Goal: Find specific page/section: Find specific page/section

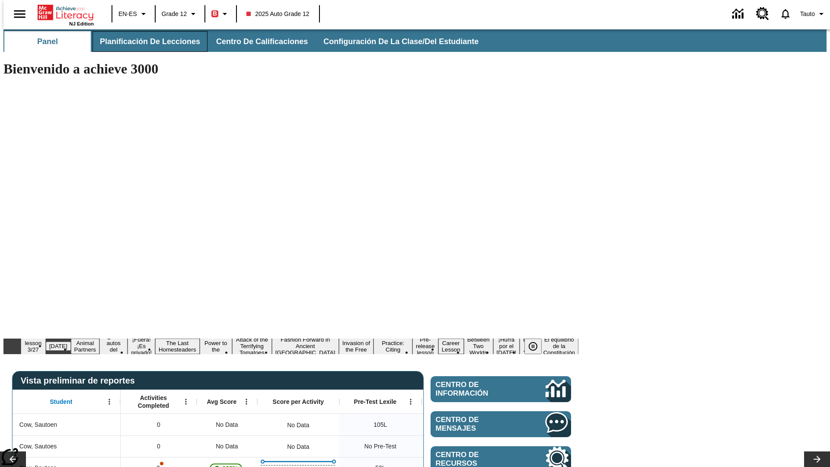
click at [145, 42] on span "Planificación de lecciones" at bounding box center [150, 42] width 100 height 10
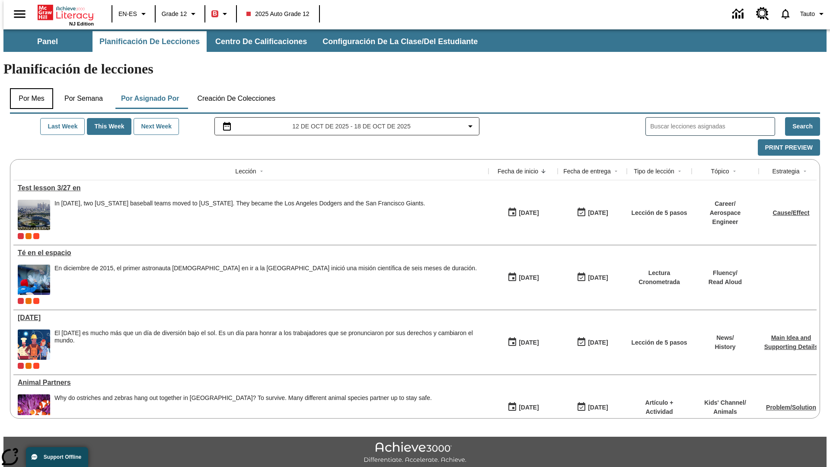
click at [28, 88] on button "Por mes" at bounding box center [31, 98] width 43 height 21
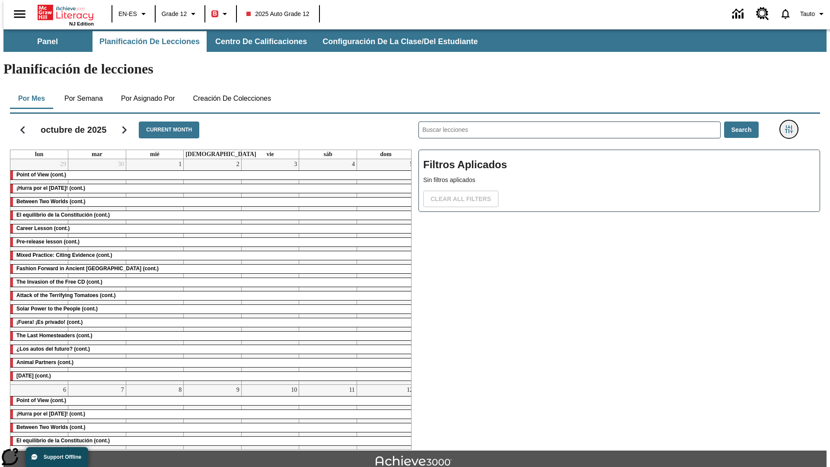
click at [792, 125] on icon "Menú lateral de filtros" at bounding box center [789, 129] width 8 height 8
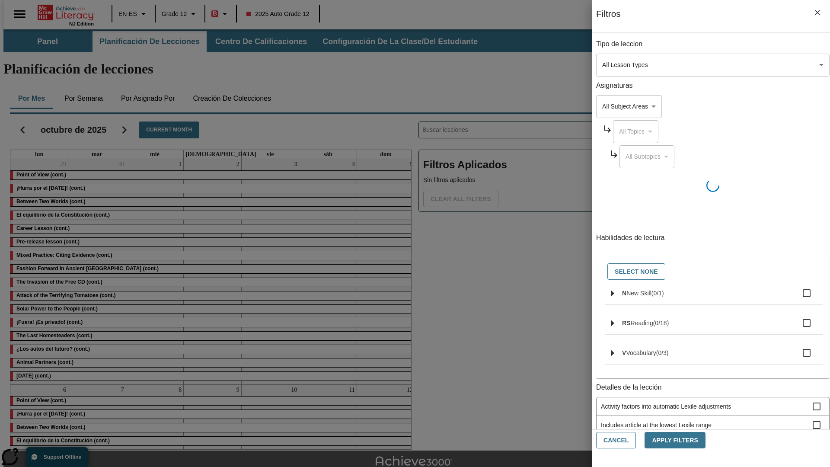
click at [623, 65] on body "Saltar al contenido principal NJ Edition EN-ES Grade 12 B 2025 Auto Grade 12 0 …" at bounding box center [414, 267] width 823 height 477
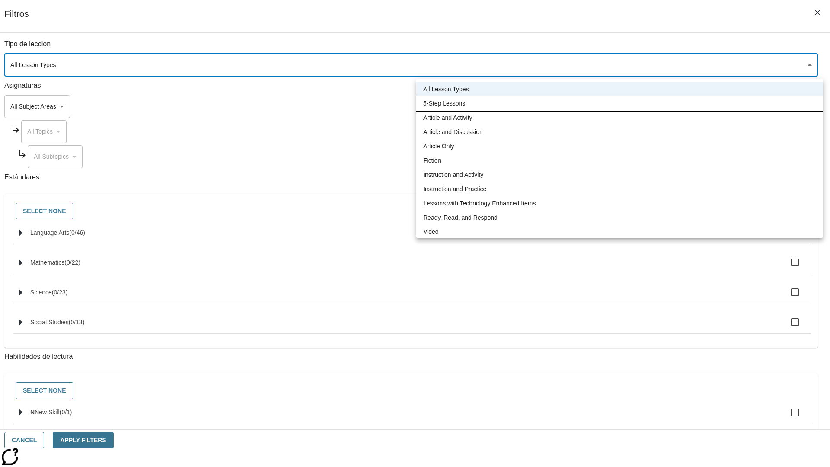
click at [620, 103] on li "5-Step Lessons" at bounding box center [619, 103] width 407 height 14
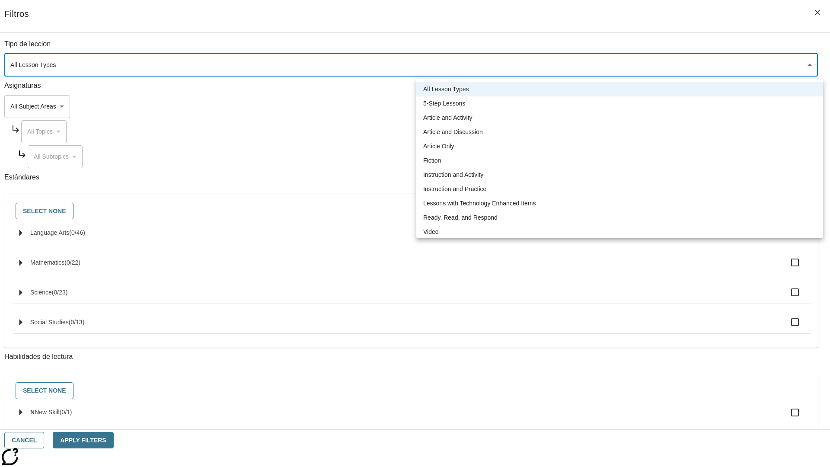
type input "1"
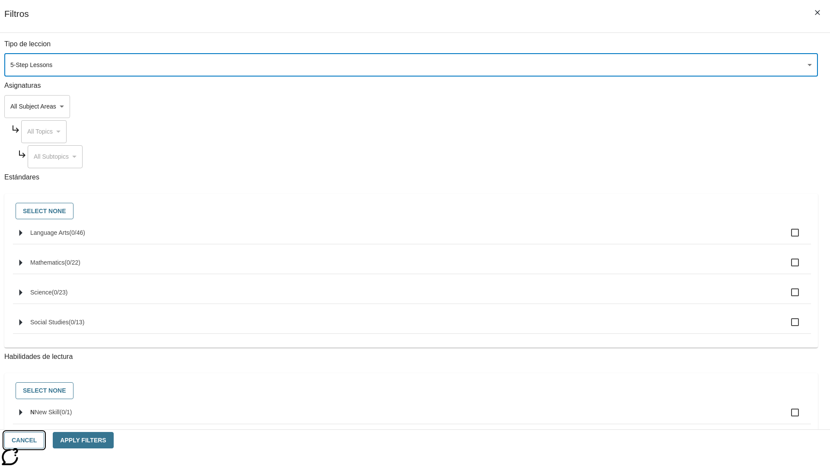
click at [44, 440] on button "Cancel" at bounding box center [24, 440] width 40 height 17
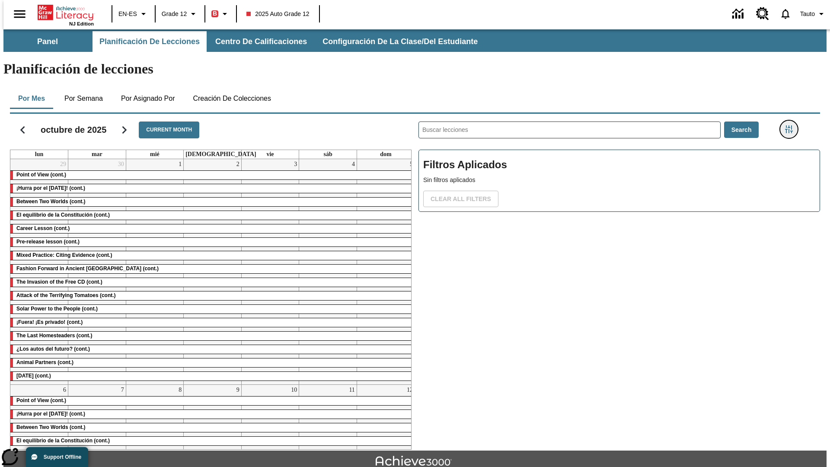
click at [792, 125] on icon "Menú lateral de filtros" at bounding box center [789, 129] width 8 height 8
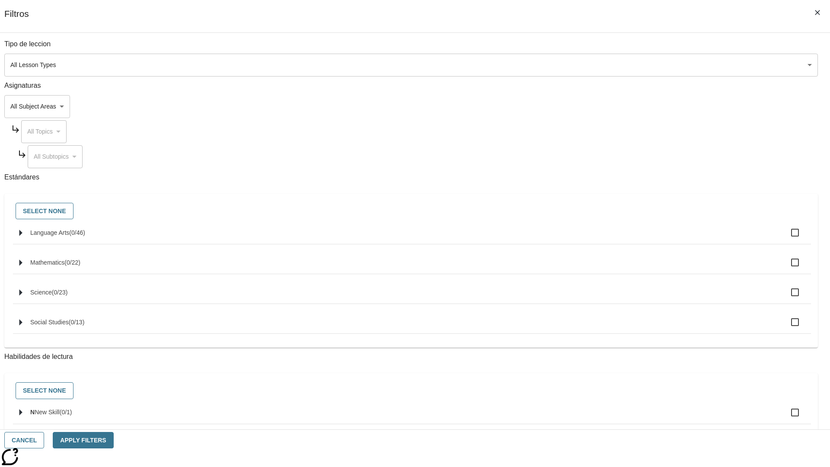
click at [623, 65] on body "Saltar al contenido principal NJ Edition EN-ES Grade 12 B 2025 Auto Grade 12 0 …" at bounding box center [414, 267] width 823 height 477
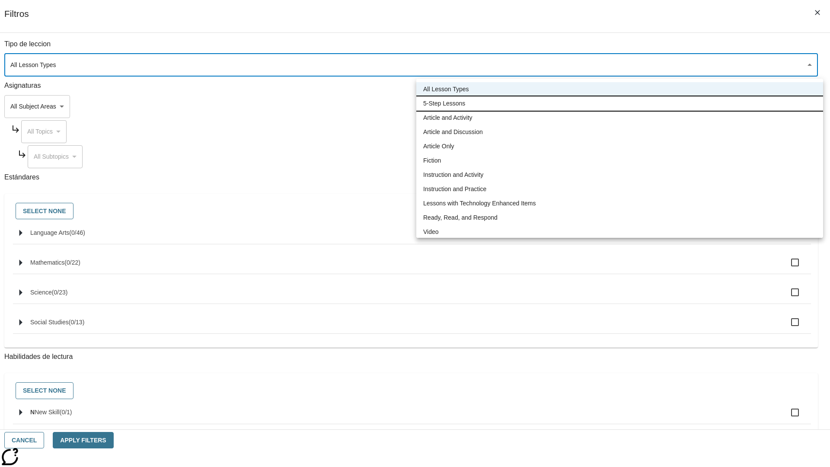
click at [620, 103] on li "5-Step Lessons" at bounding box center [619, 103] width 407 height 14
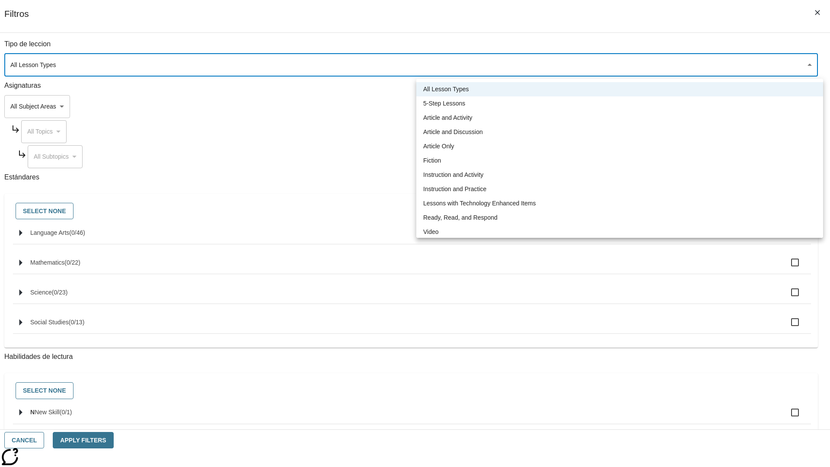
type input "1"
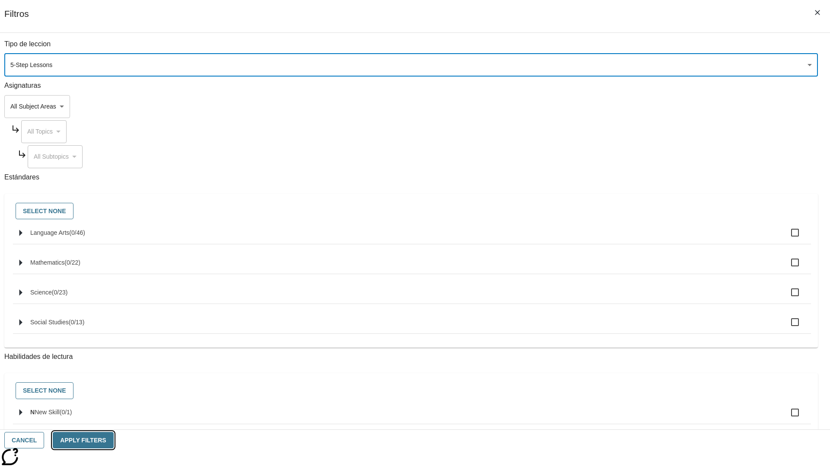
click at [113, 440] on button "Apply Filters" at bounding box center [83, 440] width 61 height 17
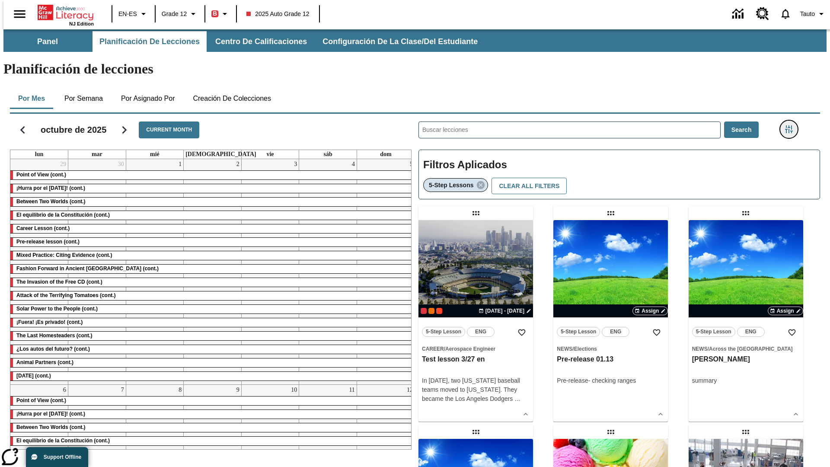
click at [792, 125] on icon "Menú lateral de filtros" at bounding box center [789, 129] width 8 height 8
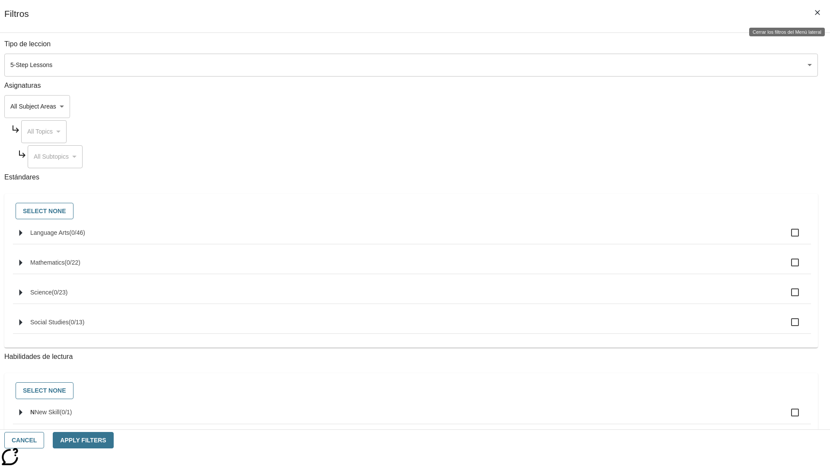
click at [818, 13] on icon "Cerrar los filtros del Menú lateral" at bounding box center [817, 12] width 5 height 5
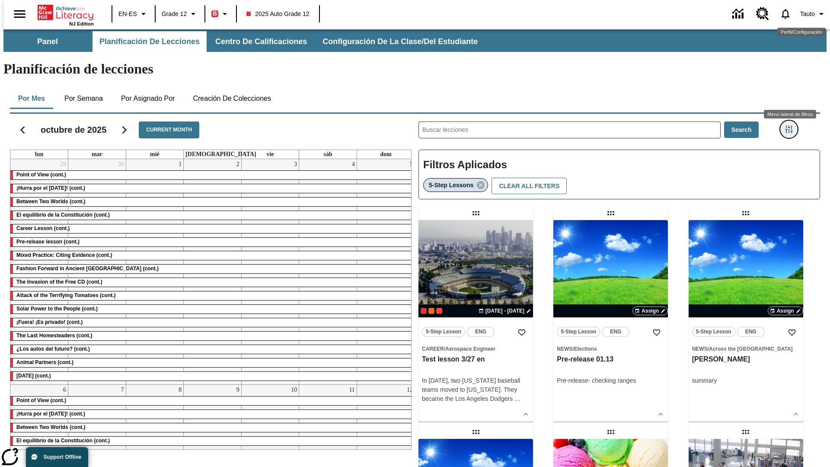
click at [792, 125] on icon "Menú lateral de filtros" at bounding box center [789, 129] width 8 height 8
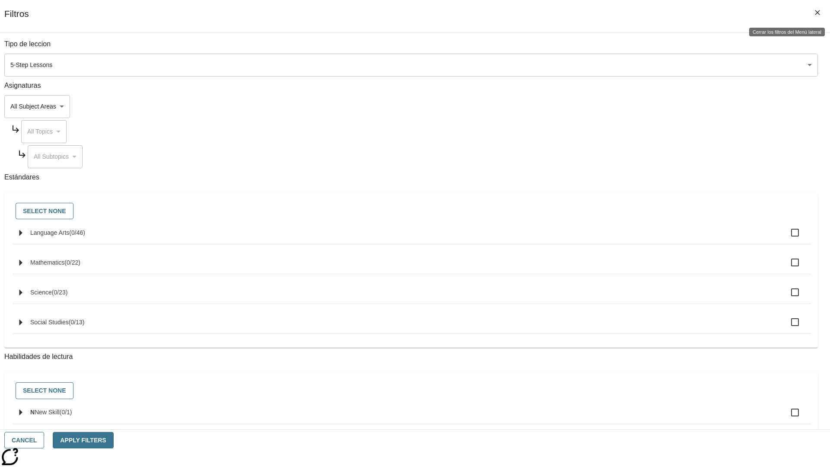
click at [818, 13] on icon "Cerrar los filtros del Menú lateral" at bounding box center [817, 12] width 5 height 5
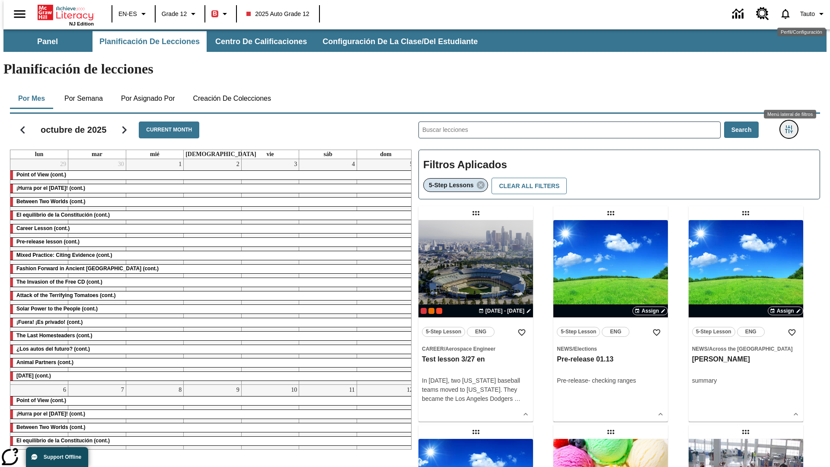
click at [792, 125] on icon "Menú lateral de filtros" at bounding box center [789, 129] width 8 height 8
